Goal: Check status: Check status

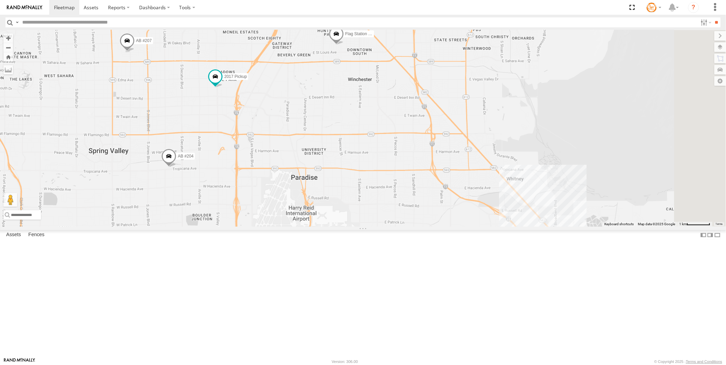
drag, startPoint x: 677, startPoint y: 233, endPoint x: 371, endPoint y: 228, distance: 305.5
click at [371, 227] on div "AB #216 Pickup 2020 AB #210 AB #207 AB #204 Flag Station #02 AB #203 Sonic Pick…" at bounding box center [363, 128] width 726 height 196
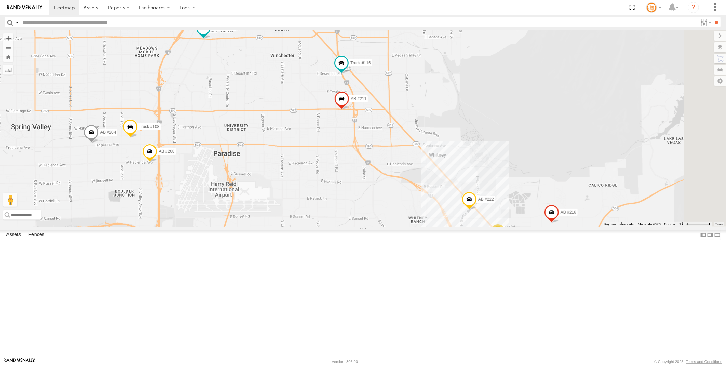
drag, startPoint x: 540, startPoint y: 270, endPoint x: 460, endPoint y: 245, distance: 83.9
click at [460, 227] on div "AB #216 Pickup 2020 AB #210 AB #207 AB #204 Flag Station #02 AB #203 Sonic Pick…" at bounding box center [363, 128] width 726 height 196
click at [348, 69] on span at bounding box center [341, 62] width 12 height 12
click at [338, 55] on link at bounding box center [329, 52] width 17 height 6
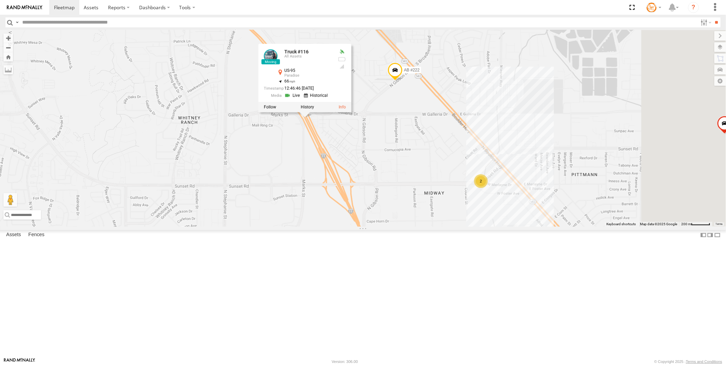
drag, startPoint x: 602, startPoint y: 271, endPoint x: 451, endPoint y: 231, distance: 155.9
click at [451, 227] on div "AB #216 Pickup 2020 AB #210 AB #207 AB #204 Flag Station #02 AB #203 Sonic Pick…" at bounding box center [363, 128] width 726 height 196
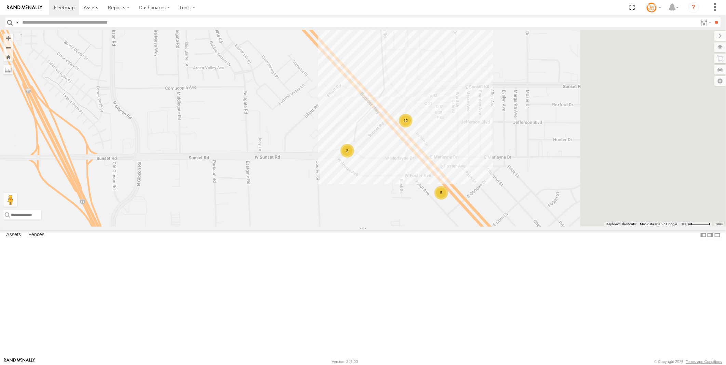
drag, startPoint x: 603, startPoint y: 269, endPoint x: 460, endPoint y: 284, distance: 144.2
click at [460, 227] on div "AB #216 Pickup 2020 AB #210 AB #207 AB #204 Flag Station #02 AB #203 Sonic Pick…" at bounding box center [363, 128] width 726 height 196
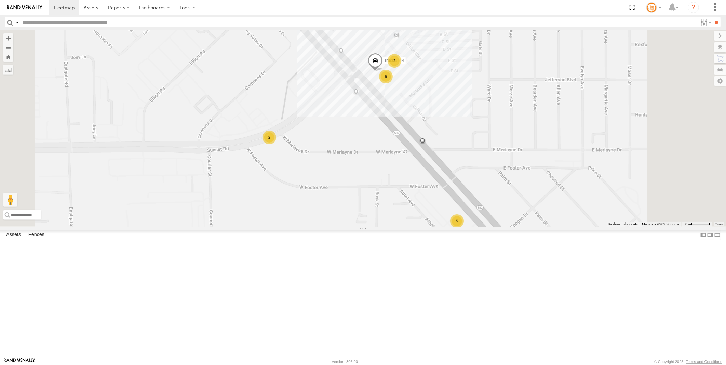
drag, startPoint x: 494, startPoint y: 209, endPoint x: 465, endPoint y: 268, distance: 65.3
click at [465, 227] on div "AB #216 Pickup 2020 AB #210 AB #207 AB #204 Flag Station #02 AB #203 Sonic Pick…" at bounding box center [363, 128] width 726 height 196
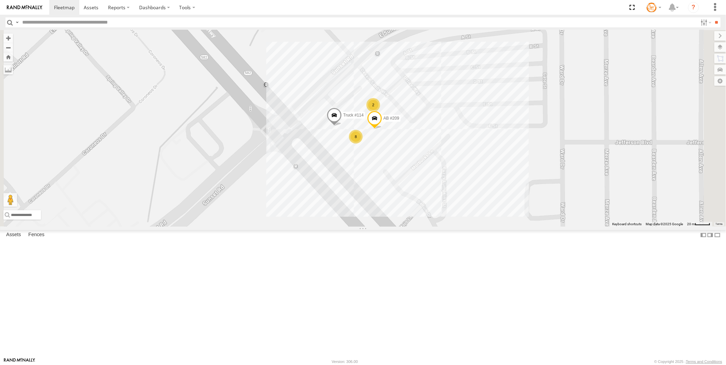
drag, startPoint x: 438, startPoint y: 194, endPoint x: 404, endPoint y: 254, distance: 69.2
click at [404, 227] on div "AB #216 Pickup 2020 AB #210 AB #207 AB #204 Flag Station #02 AB #203 Sonic Pick…" at bounding box center [363, 128] width 726 height 196
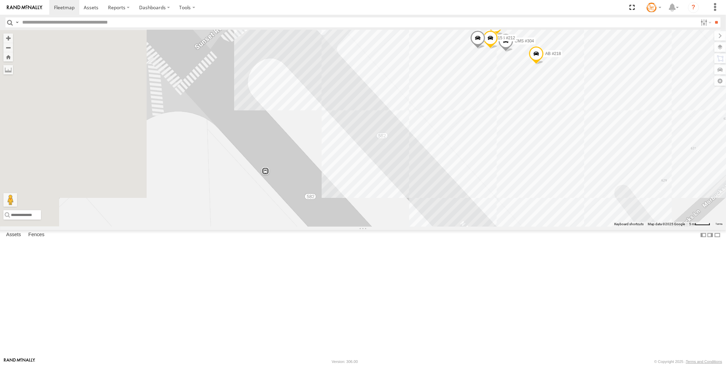
drag, startPoint x: 356, startPoint y: 182, endPoint x: 473, endPoint y: 127, distance: 128.8
click at [473, 127] on div "AB #216 Pickup 2020 AB #210 AB #207 AB #204 Flag Station #02 AB #203 Sonic Pick…" at bounding box center [363, 128] width 726 height 196
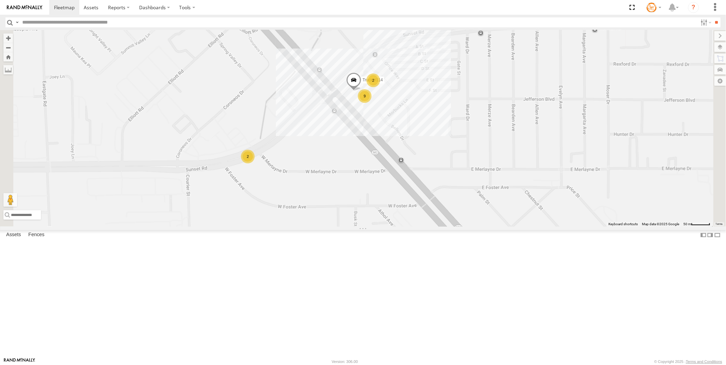
drag, startPoint x: 296, startPoint y: 193, endPoint x: 370, endPoint y: 182, distance: 75.0
click at [370, 186] on div "AB #216 Pickup 2020 AB #210 AB #207 AB #204 Flag Station #02 AB #203 Sonic Pick…" at bounding box center [363, 128] width 726 height 196
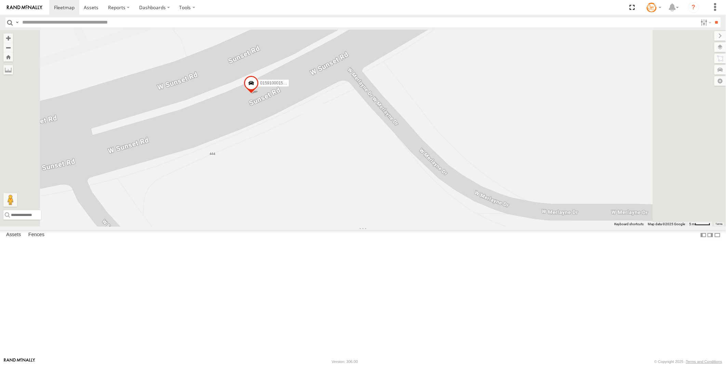
drag, startPoint x: 373, startPoint y: 142, endPoint x: 335, endPoint y: 247, distance: 112.2
click at [331, 227] on div "AB #216 Pickup 2020 AB #210 AB #207 AB #204 Flag Station #02 AB #203 Sonic Pick…" at bounding box center [363, 128] width 726 height 196
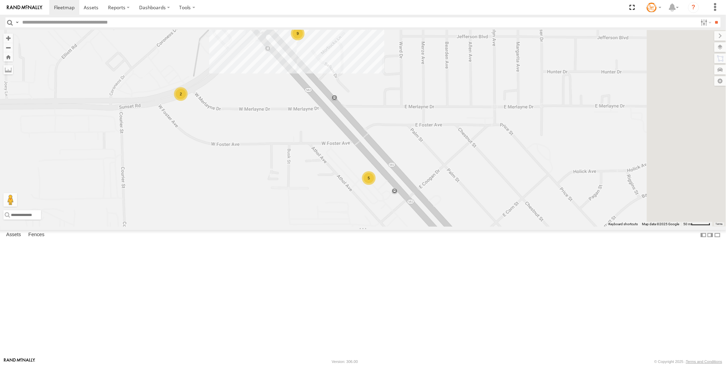
drag, startPoint x: 588, startPoint y: 224, endPoint x: 357, endPoint y: 180, distance: 234.5
click at [357, 180] on div "AB #216 Pickup 2020 AB #210 AB #207 AB #204 Flag Station #02 AB #203 Sonic Pick…" at bounding box center [363, 128] width 726 height 196
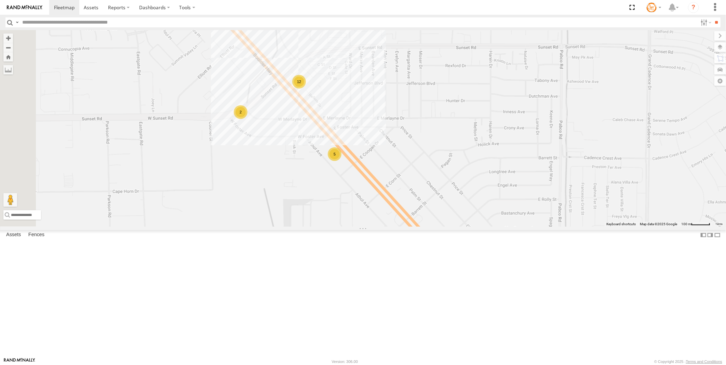
drag, startPoint x: 331, startPoint y: 172, endPoint x: 368, endPoint y: 195, distance: 43.3
click at [368, 195] on div "AB #216 Pickup 2020 AB #210 AB #207 AB #204 Flag Station #02 AB #203 Sonic Pick…" at bounding box center [363, 128] width 726 height 196
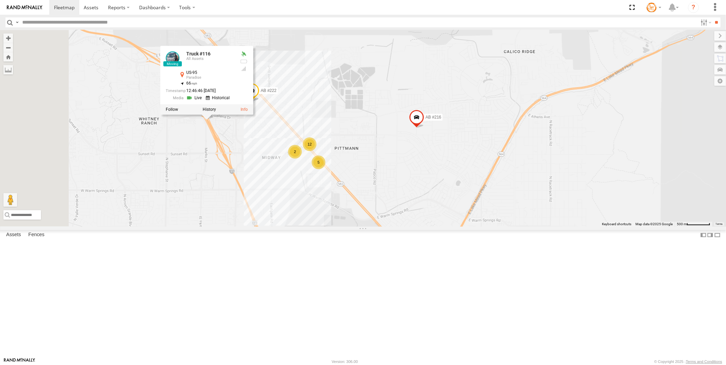
drag, startPoint x: 249, startPoint y: 149, endPoint x: 335, endPoint y: 201, distance: 99.9
click at [335, 201] on div "AB #216 Pickup 2020 AB #210 AB #207 AB #204 Flag Station #02 AB #203 Sonic Pick…" at bounding box center [363, 128] width 726 height 196
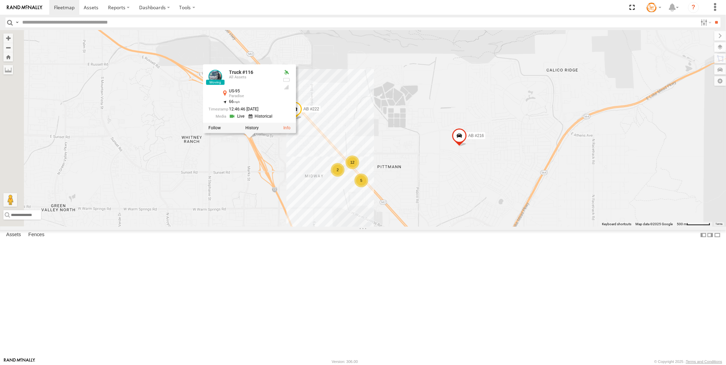
drag, startPoint x: 262, startPoint y: 213, endPoint x: 304, endPoint y: 231, distance: 45.8
click at [304, 227] on div "AB #216 Pickup 2020 AB #210 AB #207 AB #204 Flag Station #02 AB #203 Sonic Pick…" at bounding box center [363, 128] width 726 height 196
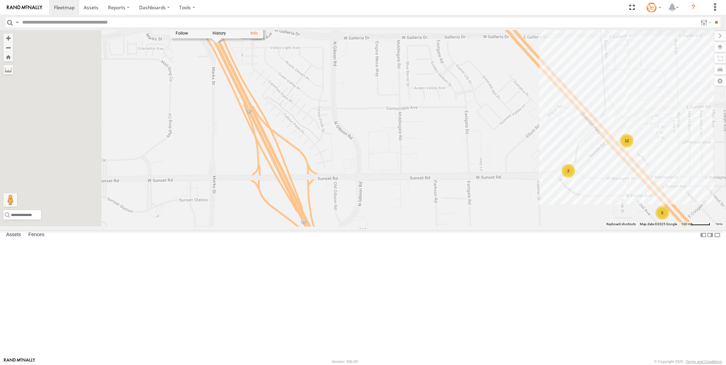
drag, startPoint x: 272, startPoint y: 205, endPoint x: 363, endPoint y: 238, distance: 96.6
click at [363, 227] on div "AB #216 Pickup 2020 AB #210 AB #207 AB #204 Flag Station #02 AB #203 Sonic Pick…" at bounding box center [363, 128] width 726 height 196
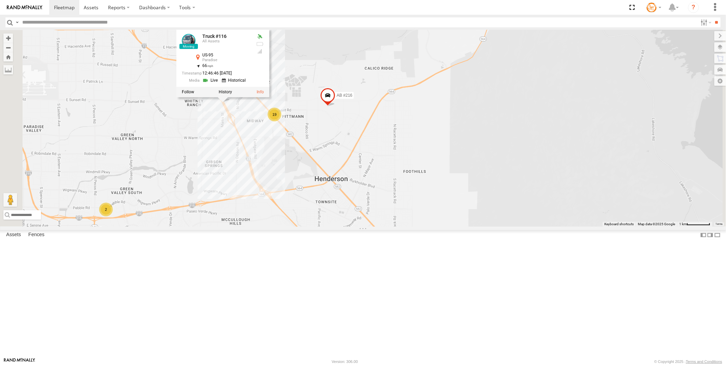
click at [405, 90] on div "AB #216 Pickup 2020 AB #210 AB #207 AB #204 Flag Station #02 AB #203 Sonic Pick…" at bounding box center [363, 128] width 726 height 196
drag, startPoint x: 240, startPoint y: 212, endPoint x: 323, endPoint y: 209, distance: 82.8
click at [350, 227] on div "AB #216 Pickup 2020 AB #210 AB #207 AB #204 Flag Station #02 AB #203 Sonic Pick…" at bounding box center [363, 128] width 726 height 196
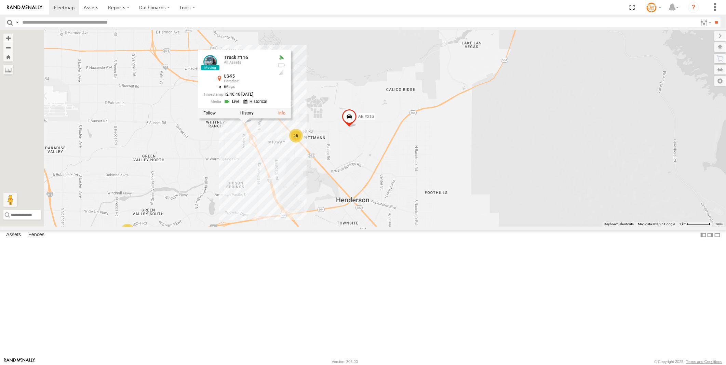
drag, startPoint x: 287, startPoint y: 191, endPoint x: 312, endPoint y: 214, distance: 34.1
click at [312, 214] on div "AB #216 Pickup 2020 AB #210 AB #207 AB #204 Flag Station #02 AB #203 Sonic Pick…" at bounding box center [363, 128] width 726 height 196
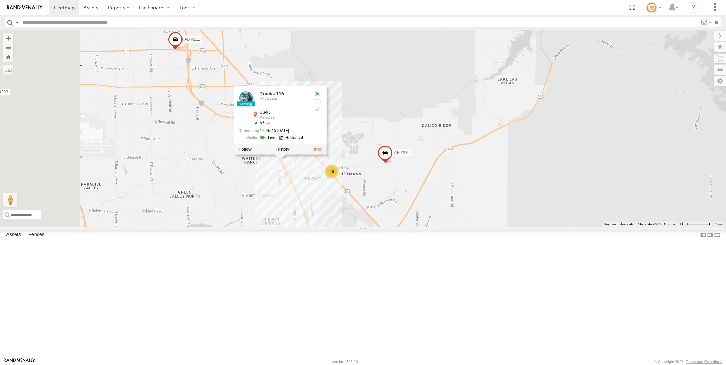
drag, startPoint x: 235, startPoint y: 158, endPoint x: 310, endPoint y: 232, distance: 106.1
click at [309, 227] on div "AB #216 Pickup 2020 AB #210 AB #207 AB #204 Flag Station #02 AB #203 Sonic Pick…" at bounding box center [363, 128] width 726 height 196
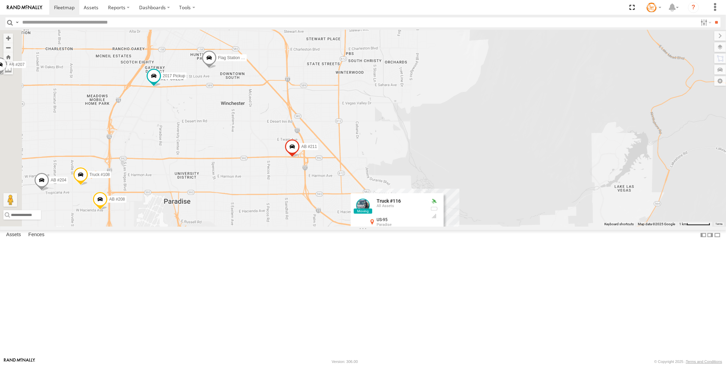
drag, startPoint x: 259, startPoint y: 144, endPoint x: 321, endPoint y: 204, distance: 86.5
click at [321, 204] on div "AB #216 Pickup 2020 AB #210 AB #207 AB #204 Flag Station #02 AB #203 Sonic Pick…" at bounding box center [363, 128] width 726 height 196
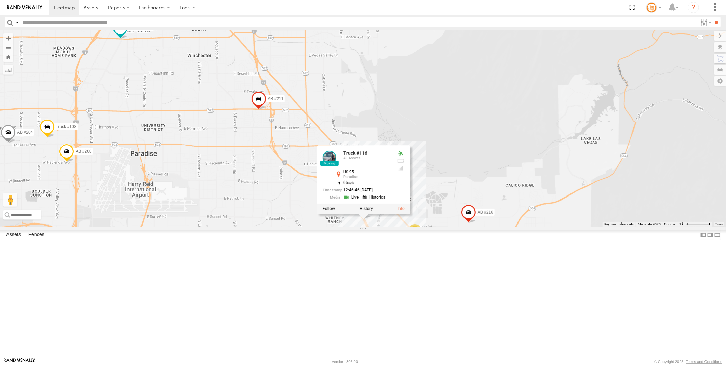
drag, startPoint x: 309, startPoint y: 228, endPoint x: 261, endPoint y: 146, distance: 95.6
click at [261, 146] on div "AB #216 Pickup 2020 AB #210 AB #207 AB #204 Flag Station #02 AB #203 Sonic Pick…" at bounding box center [363, 128] width 726 height 196
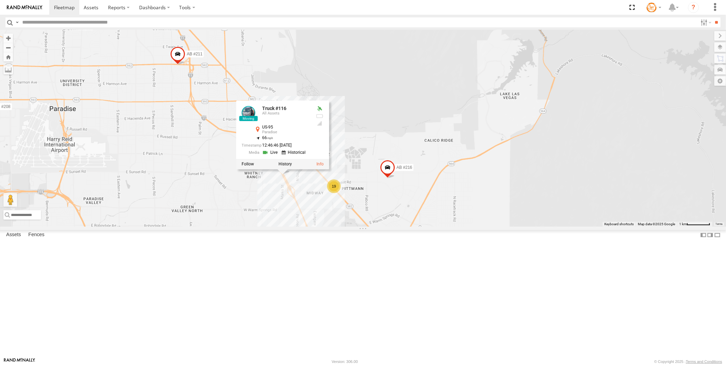
drag, startPoint x: 449, startPoint y: 310, endPoint x: 384, endPoint y: 300, distance: 65.7
click at [384, 227] on div "AB #216 Pickup 2020 AB #210 AB #207 AB #204 Flag Station #02 AB #203 Sonic Pick…" at bounding box center [363, 128] width 726 height 196
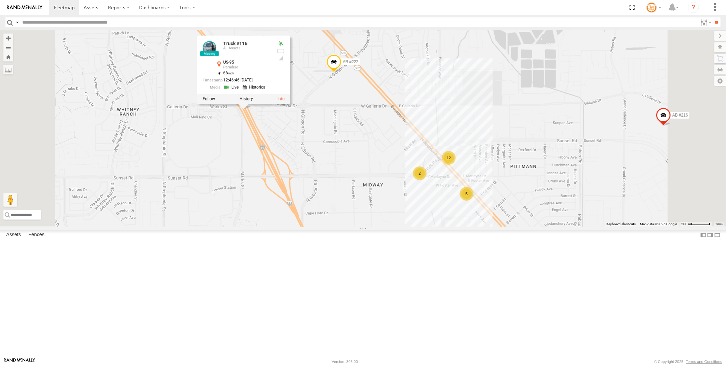
drag, startPoint x: 431, startPoint y: 207, endPoint x: 406, endPoint y: 253, distance: 52.3
click at [406, 227] on div "AB #216 Pickup 2020 AB #210 AB #207 AB #204 Flag Station #02 AB #203 Sonic Pick…" at bounding box center [363, 128] width 726 height 196
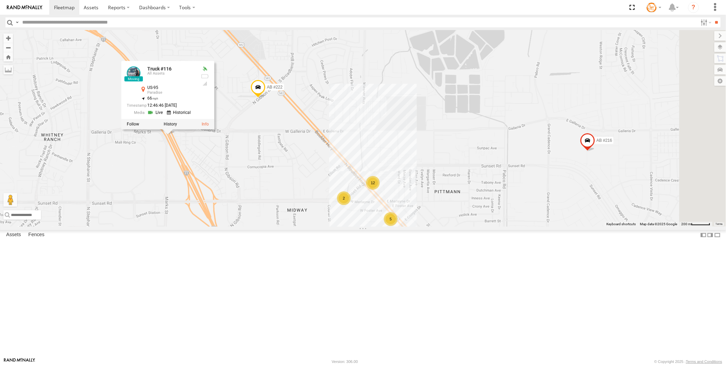
drag, startPoint x: 422, startPoint y: 239, endPoint x: 345, endPoint y: 264, distance: 80.3
click at [345, 227] on div "AB #216 Pickup 2020 AB #210 AB #207 AB #204 Flag Station #02 AB #203 Sonic Pick…" at bounding box center [363, 128] width 726 height 196
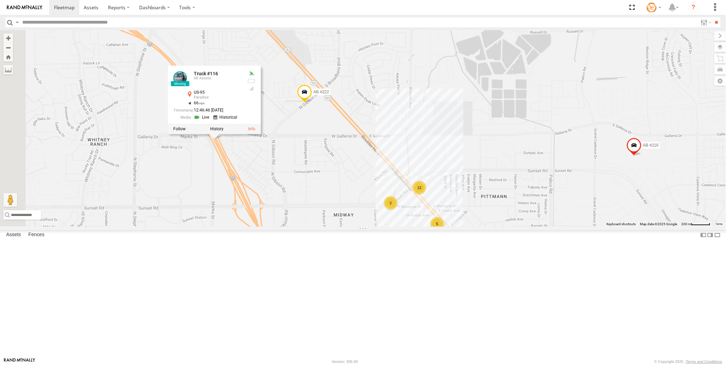
drag, startPoint x: 325, startPoint y: 231, endPoint x: 376, endPoint y: 237, distance: 51.6
click at [376, 227] on div "AB #216 Pickup 2020 AB #210 AB #207 AB #204 Flag Station #02 AB #203 Sonic Pick…" at bounding box center [363, 128] width 726 height 196
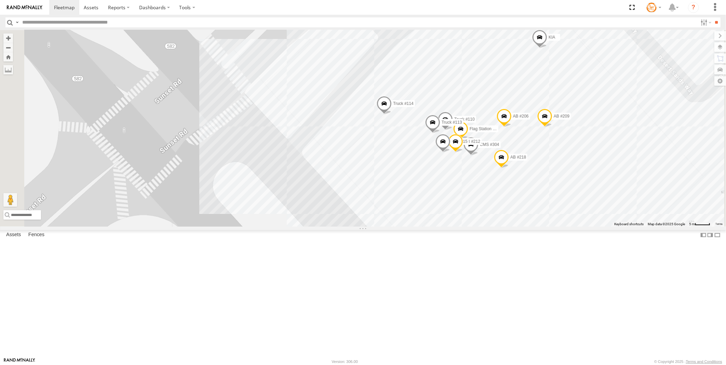
click at [0, 0] on link at bounding box center [0, 0] width 0 height 0
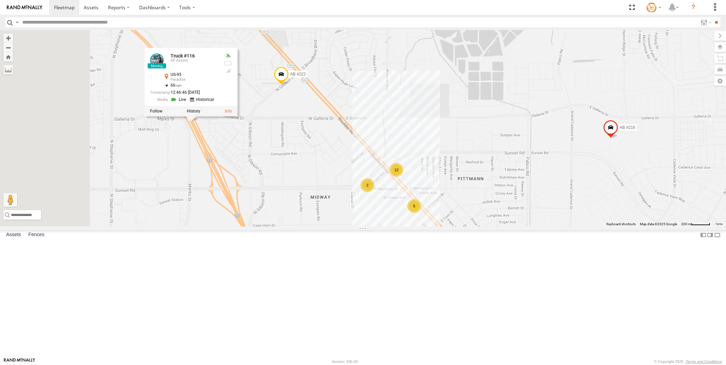
drag, startPoint x: 342, startPoint y: 220, endPoint x: 364, endPoint y: 223, distance: 21.7
click at [364, 223] on div "AB #216 Pickup 2020 AB #210 AB #207 AB #204 Flag Station #02 AB #203 Sonic Pick…" at bounding box center [363, 128] width 726 height 196
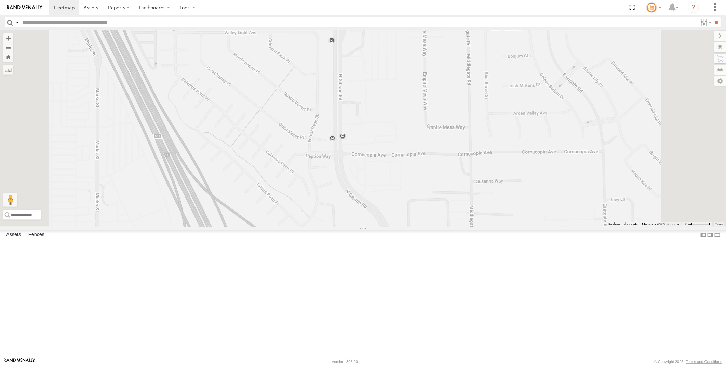
drag, startPoint x: 413, startPoint y: 257, endPoint x: 425, endPoint y: 213, distance: 45.6
click at [425, 213] on div "AB #216 Pickup 2020 AB #210 AB #207 AB #204 Flag Station #02 AB #203 Sonic Pick…" at bounding box center [363, 128] width 726 height 196
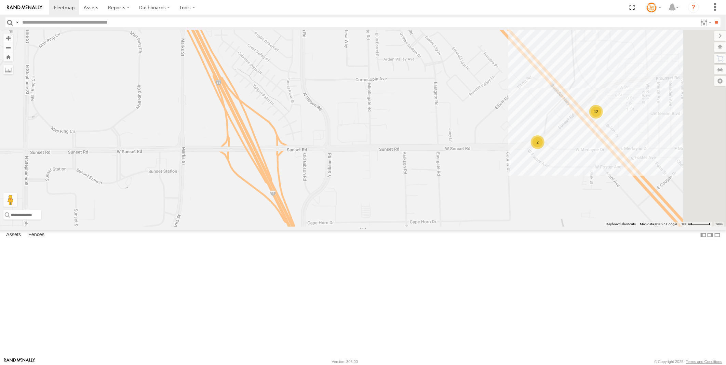
drag, startPoint x: 542, startPoint y: 261, endPoint x: 501, endPoint y: 209, distance: 66.0
click at [501, 209] on div "AB #216 Pickup 2020 AB #210 AB #207 AB #204 Flag Station #02 AB #203 Sonic Pick…" at bounding box center [363, 128] width 726 height 196
click at [544, 149] on div "2" at bounding box center [538, 142] width 14 height 14
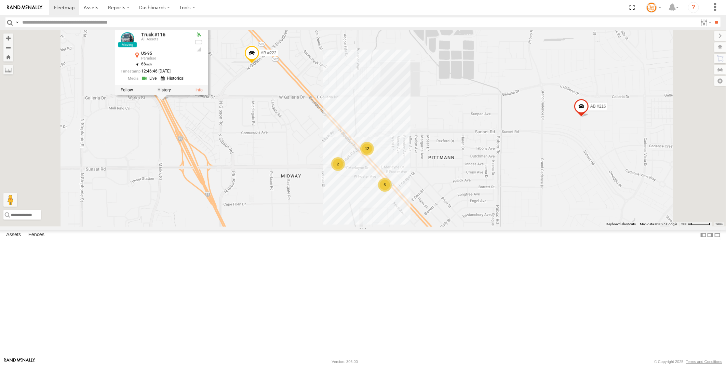
drag, startPoint x: 343, startPoint y: 261, endPoint x: 365, endPoint y: 240, distance: 30.7
click at [365, 227] on div "AB #216 Pickup 2020 AB #210 AB #207 AB #204 Flag Station #02 AB #203 Sonic Pick…" at bounding box center [363, 128] width 726 height 196
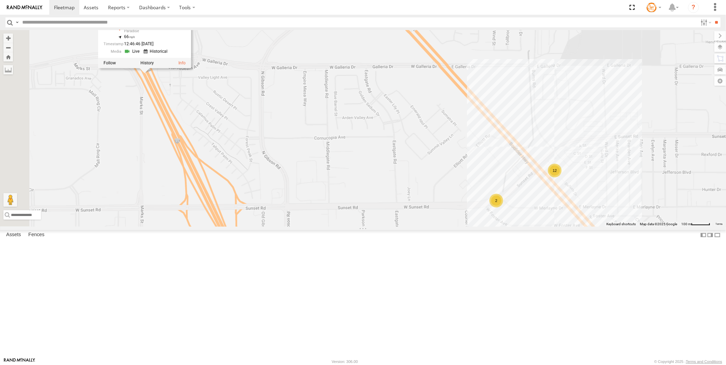
drag, startPoint x: 327, startPoint y: 219, endPoint x: 407, endPoint y: 271, distance: 95.5
click at [407, 227] on div "AB #216 Pickup 2020 AB #210 AB #207 AB #204 Flag Station #02 AB #203 Sonic Pick…" at bounding box center [363, 128] width 726 height 196
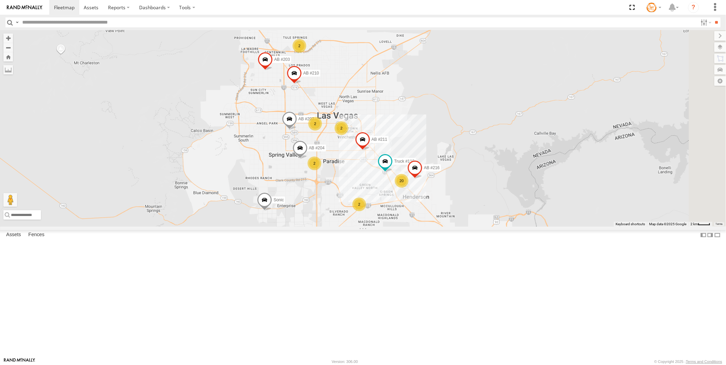
drag, startPoint x: 674, startPoint y: 244, endPoint x: 430, endPoint y: 221, distance: 245.4
click at [430, 221] on div "AB #216 Pickup 2020 AB #210 AB #207 Truck #116 AB #204 AB #203 Sonic Pickup 202…" at bounding box center [363, 128] width 726 height 196
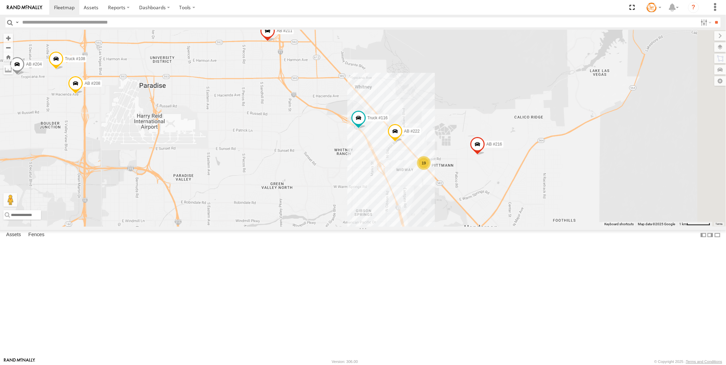
drag, startPoint x: 494, startPoint y: 268, endPoint x: 376, endPoint y: 187, distance: 142.8
click at [376, 187] on div "AB #216 Pickup 2020 AB #210 AB #207 Truck #116 AB #204 AB #203 Sonic Pickup 202…" at bounding box center [363, 128] width 726 height 196
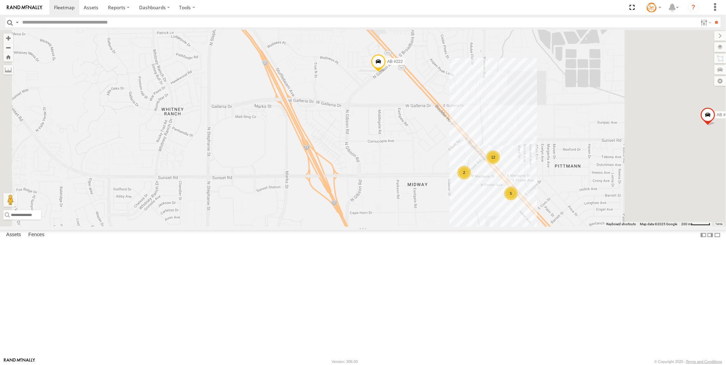
drag, startPoint x: 461, startPoint y: 218, endPoint x: 399, endPoint y: 202, distance: 63.5
click at [399, 202] on div "AB #216 Pickup 2020 AB #210 AB #207 Truck #116 AB #204 AB #203 Sonic Pickup 202…" at bounding box center [363, 128] width 726 height 196
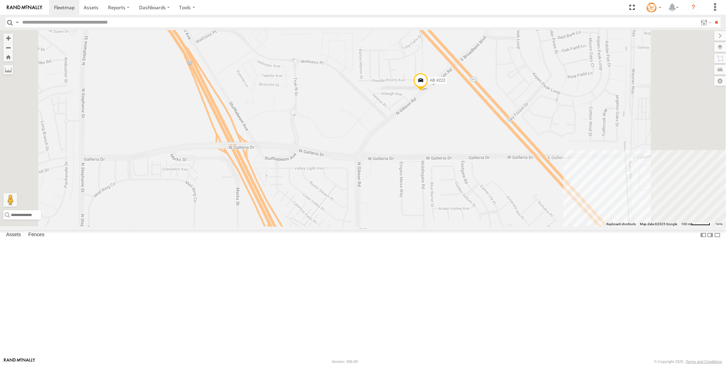
drag, startPoint x: 364, startPoint y: 169, endPoint x: 349, endPoint y: 191, distance: 27.0
click at [349, 191] on div "AB #216 Pickup 2020 AB #210 AB #207 Truck #116 AB #204 AB #203 Sonic Pickup 202…" at bounding box center [363, 128] width 726 height 196
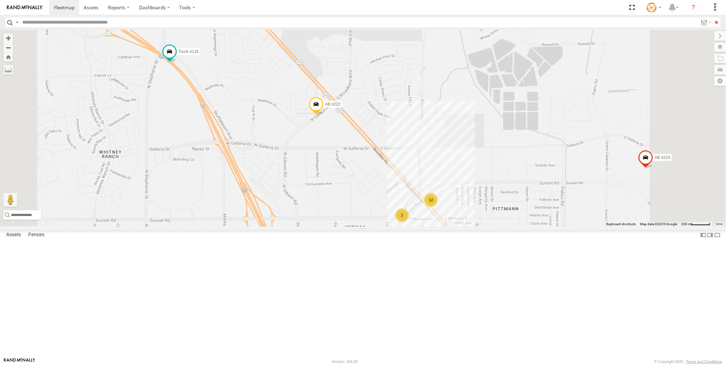
drag, startPoint x: 337, startPoint y: 131, endPoint x: 325, endPoint y: 192, distance: 62.0
click at [325, 192] on div "AB #216 Pickup 2020 AB #210 AB #207 Truck #116 AB #204 AB #203 Sonic Pickup 202…" at bounding box center [363, 128] width 726 height 196
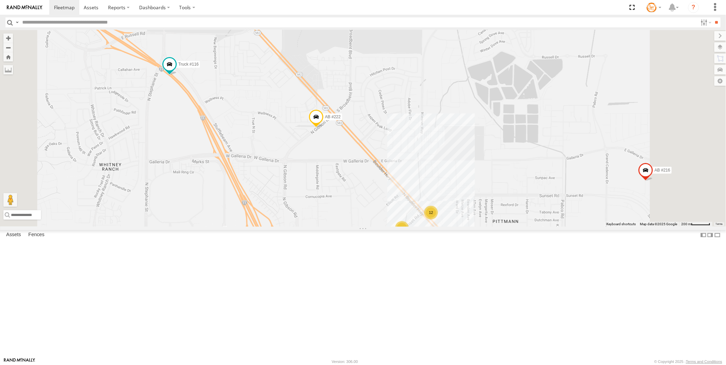
click at [0, 0] on link at bounding box center [0, 0] width 0 height 0
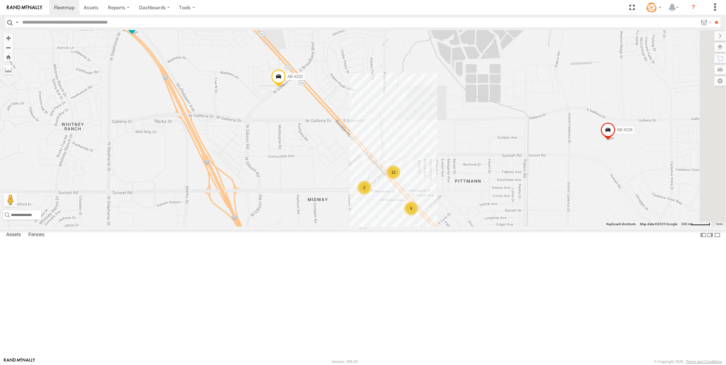
drag, startPoint x: 367, startPoint y: 295, endPoint x: 332, endPoint y: 257, distance: 51.3
click at [332, 227] on div "AB #216 Pickup 2020 AB #210 AB #207 Truck #116 AB #204 AB #203 Sonic Pickup 202…" at bounding box center [363, 128] width 726 height 196
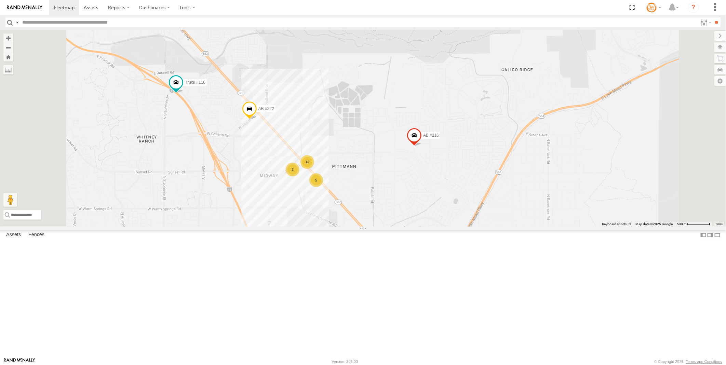
click at [314, 169] on div "12" at bounding box center [307, 162] width 14 height 14
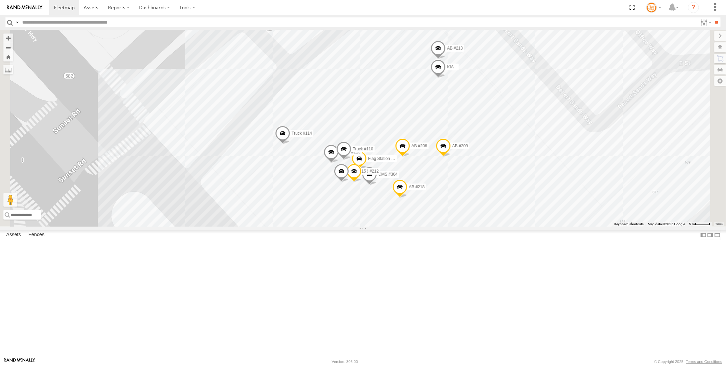
click at [0, 0] on span at bounding box center [0, 0] width 0 height 0
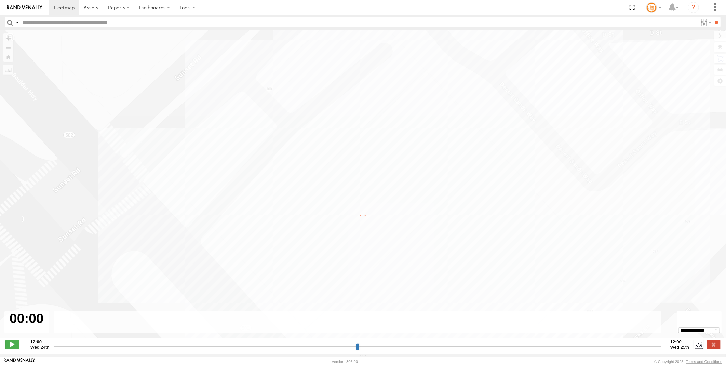
type input "**********"
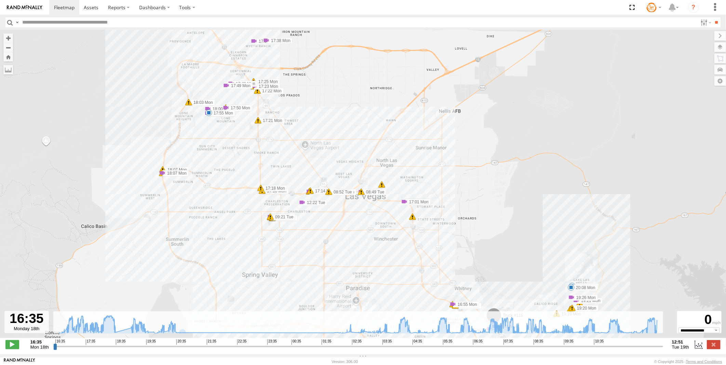
drag, startPoint x: 353, startPoint y: 199, endPoint x: 350, endPoint y: 258, distance: 58.9
click at [350, 258] on div "Truck #116 16:45 Mon 17:01 Mon 17:14 Mon 17:30 Mon 17:38 Mon 17:55 Mon 17:59 Mo…" at bounding box center [363, 187] width 726 height 315
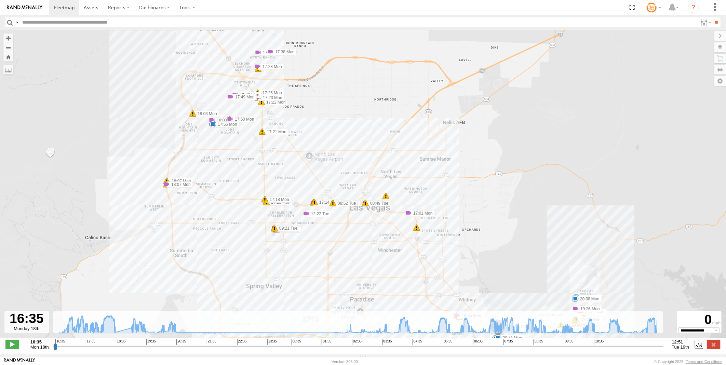
drag, startPoint x: 446, startPoint y: 260, endPoint x: 450, endPoint y: 269, distance: 9.3
click at [450, 269] on div "Truck #116 16:45 Mon 17:01 Mon 17:14 Mon 17:30 Mon 17:38 Mon 17:55 Mon 17:59 Mo…" at bounding box center [363, 187] width 726 height 315
click at [405, 209] on span at bounding box center [408, 212] width 7 height 7
click at [242, 103] on link at bounding box center [231, 101] width 31 height 6
click at [405, 209] on span at bounding box center [408, 212] width 7 height 7
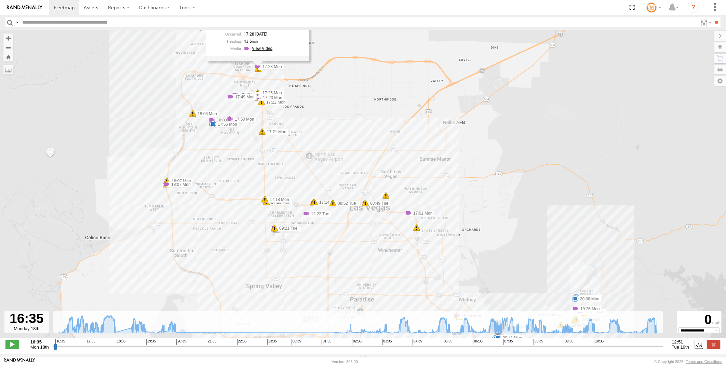
click at [269, 51] on link at bounding box center [259, 48] width 31 height 6
click at [405, 209] on span at bounding box center [408, 212] width 7 height 7
click at [284, 37] on link at bounding box center [271, 34] width 31 height 6
click at [405, 209] on span at bounding box center [408, 212] width 7 height 7
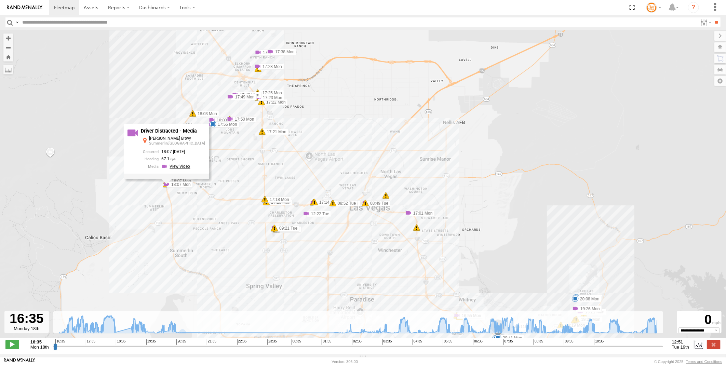
click at [183, 166] on link at bounding box center [176, 166] width 31 height 6
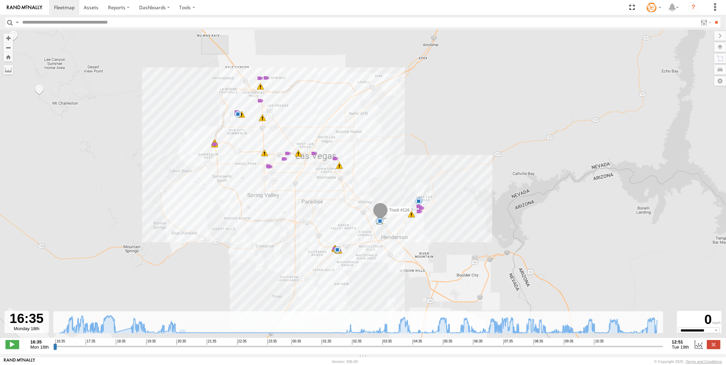
drag, startPoint x: 432, startPoint y: 268, endPoint x: 376, endPoint y: 210, distance: 80.2
click at [376, 210] on span at bounding box center [380, 212] width 15 height 18
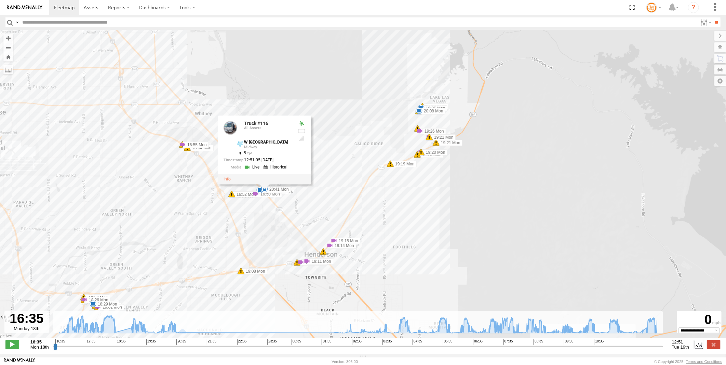
drag, startPoint x: 432, startPoint y: 228, endPoint x: 412, endPoint y: 220, distance: 21.2
click at [412, 220] on div "Truck #116 16:45 Mon 17:01 Mon 17:14 Mon 17:30 Mon 17:38 Mon 17:55 Mon 17:59 Mo…" at bounding box center [363, 187] width 726 height 315
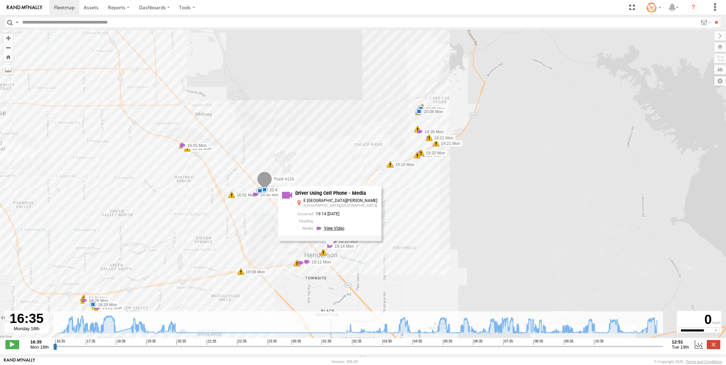
click at [338, 229] on link at bounding box center [331, 228] width 31 height 6
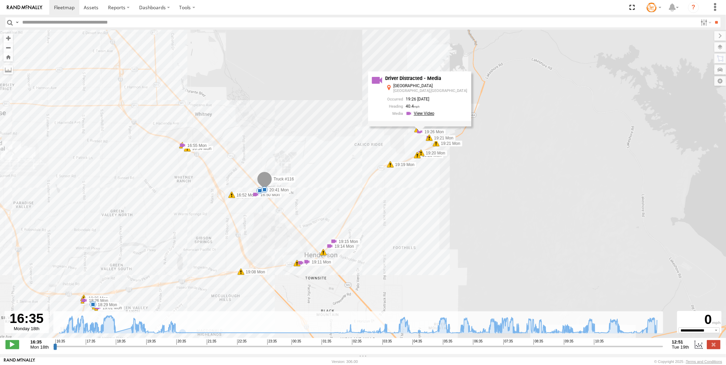
click at [432, 117] on link at bounding box center [421, 113] width 31 height 6
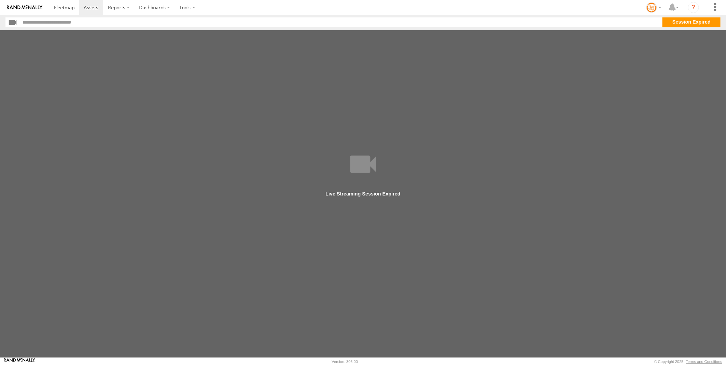
click at [368, 194] on main at bounding box center [363, 193] width 726 height 327
